Goal: Use online tool/utility: Use online tool/utility

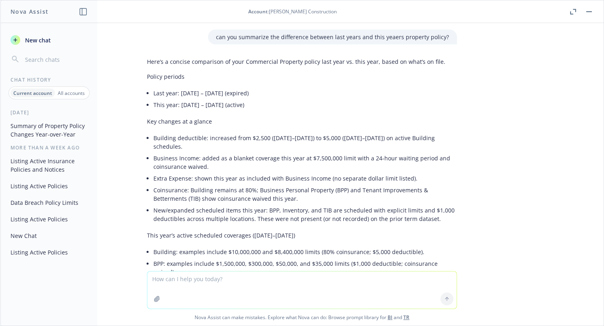
scroll to position [113, 0]
